Goal: Transaction & Acquisition: Obtain resource

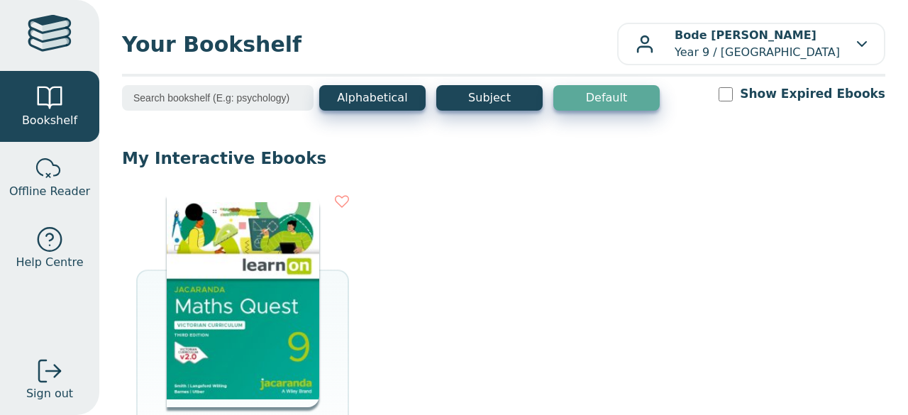
click at [275, 313] on img at bounding box center [243, 300] width 153 height 213
click at [187, 243] on img at bounding box center [243, 300] width 153 height 213
